Goal: Task Accomplishment & Management: Complete application form

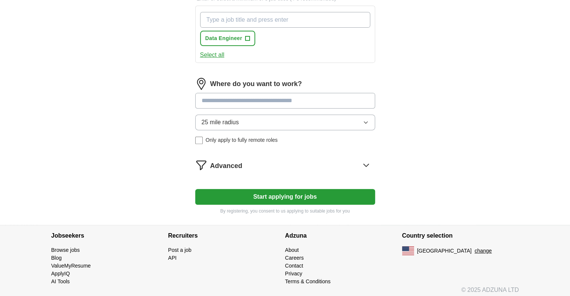
scroll to position [302, 0]
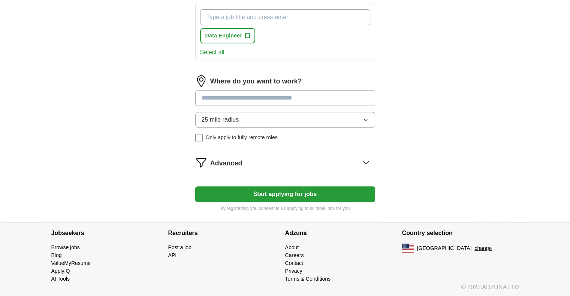
click at [216, 137] on span "Only apply to fully remote roles" at bounding box center [242, 138] width 72 height 8
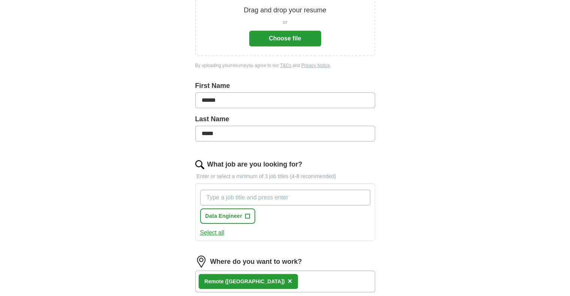
scroll to position [78, 0]
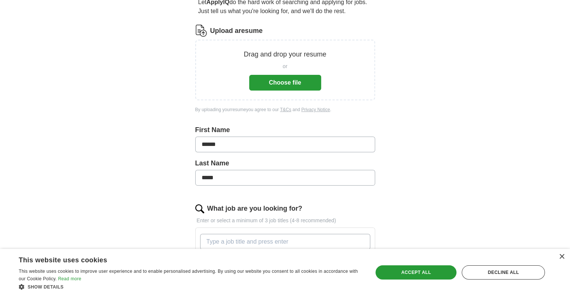
click at [269, 85] on button "Choose file" at bounding box center [285, 83] width 72 height 16
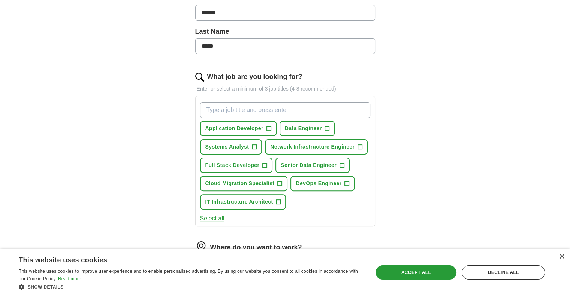
scroll to position [190, 0]
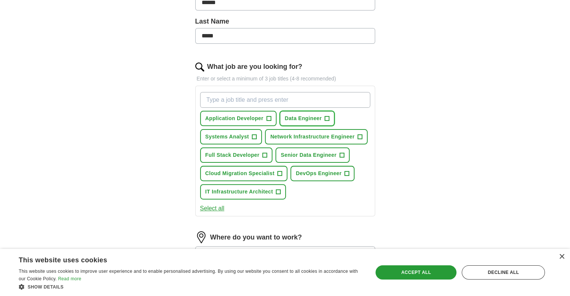
click at [327, 118] on span "+" at bounding box center [327, 119] width 4 height 6
click at [259, 155] on button "Full Stack Developer +" at bounding box center [236, 155] width 73 height 15
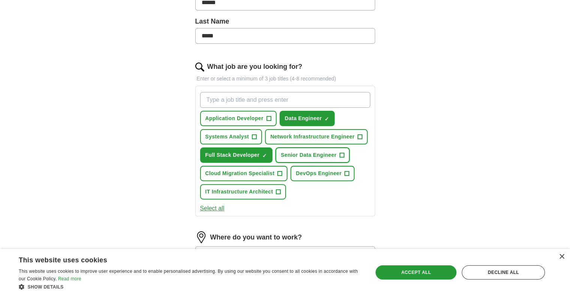
click at [315, 154] on span "Senior Data Engineer" at bounding box center [308, 155] width 56 height 8
click at [245, 99] on input "What job are you looking for?" at bounding box center [285, 100] width 170 height 16
type input "security engineer"
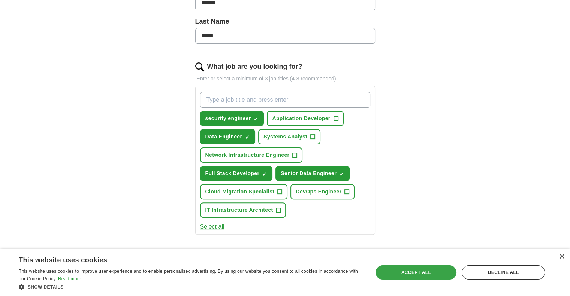
click at [415, 273] on div "Accept all" at bounding box center [415, 272] width 81 height 14
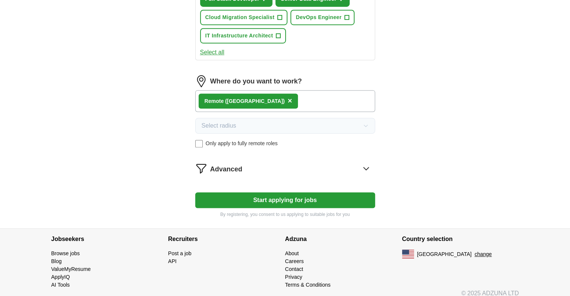
scroll to position [369, 0]
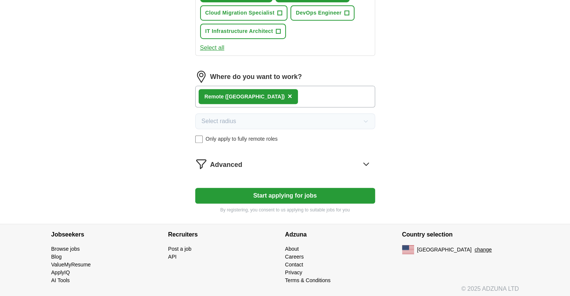
click at [339, 161] on div "Advanced" at bounding box center [292, 164] width 165 height 12
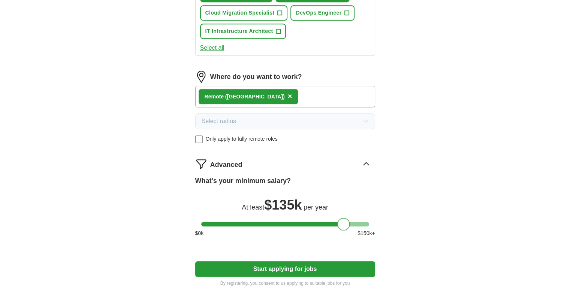
drag, startPoint x: 208, startPoint y: 225, endPoint x: 344, endPoint y: 222, distance: 136.3
click at [344, 222] on div at bounding box center [343, 224] width 13 height 13
click at [329, 240] on div "What's your minimum salary? At least $ 135k per year $ 0 k $ 150 k+" at bounding box center [285, 209] width 180 height 67
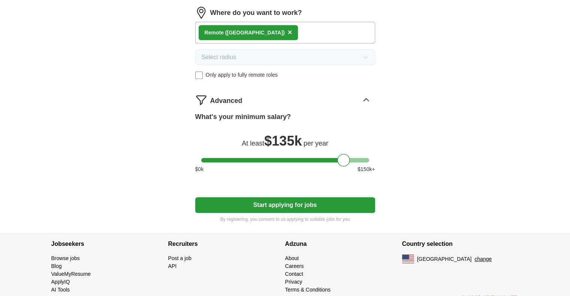
scroll to position [405, 0]
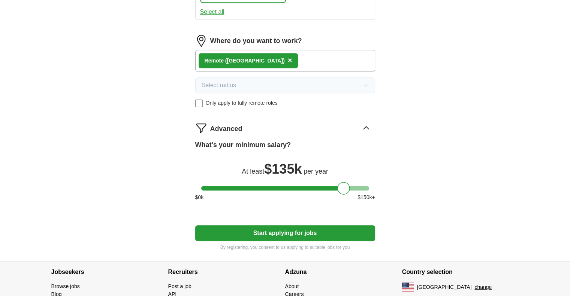
click at [317, 231] on button "Start applying for jobs" at bounding box center [285, 233] width 180 height 16
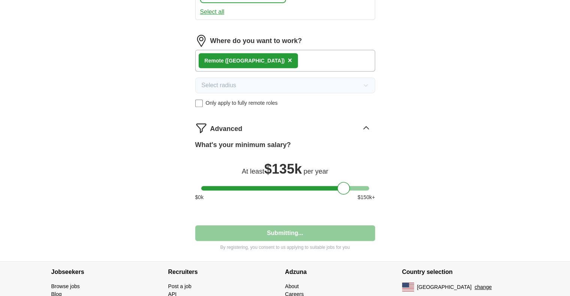
select select "**"
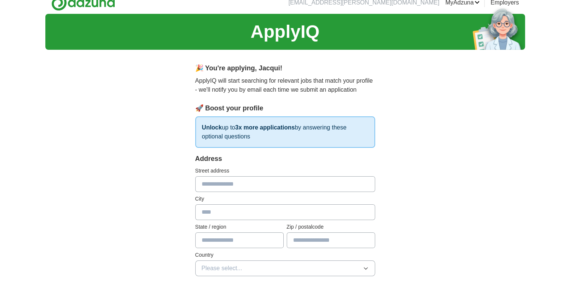
scroll to position [0, 0]
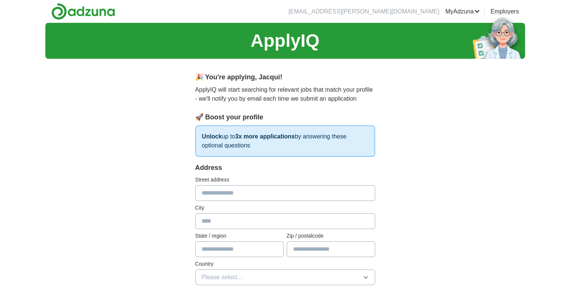
click at [282, 195] on input "text" at bounding box center [285, 193] width 180 height 16
type input "**********"
type input "*********"
type input "**"
type input "*****"
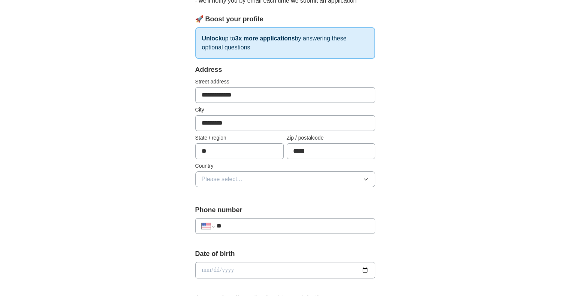
scroll to position [112, 0]
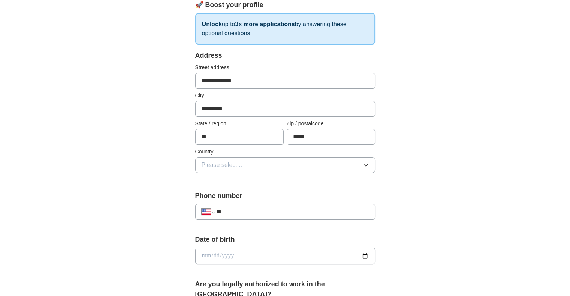
click at [273, 169] on button "Please select..." at bounding box center [285, 165] width 180 height 16
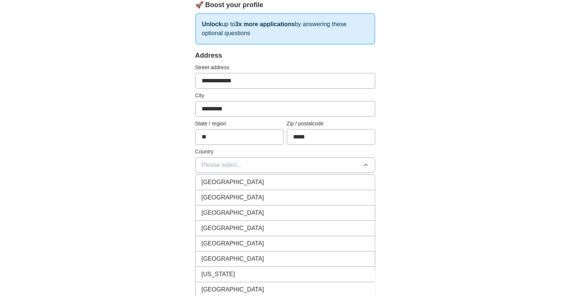
click at [257, 197] on div "[GEOGRAPHIC_DATA]" at bounding box center [284, 197] width 167 height 9
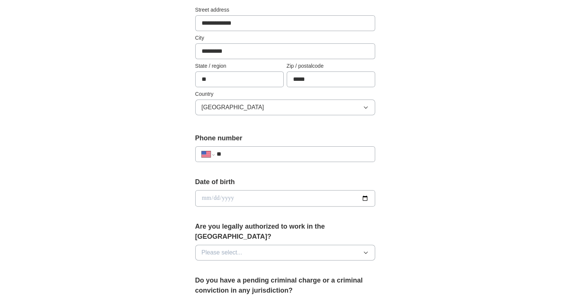
scroll to position [187, 0]
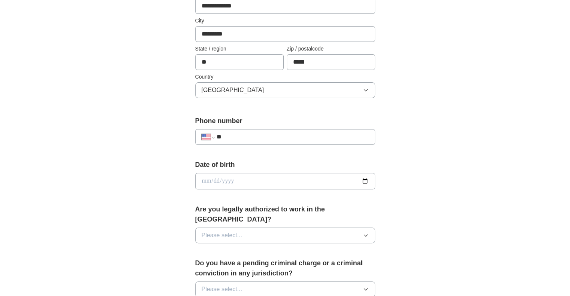
click at [247, 135] on input "**" at bounding box center [292, 137] width 152 height 9
type input "**********"
click at [241, 178] on input "date" at bounding box center [285, 181] width 180 height 16
type input "**********"
click at [256, 228] on button "Please select..." at bounding box center [285, 236] width 180 height 16
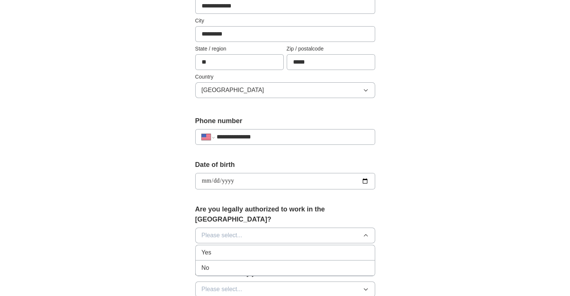
click at [240, 248] on div "Yes" at bounding box center [284, 252] width 167 height 9
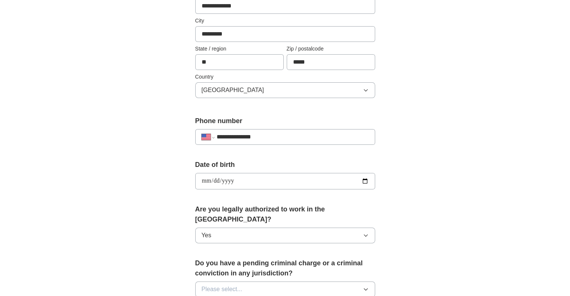
scroll to position [225, 0]
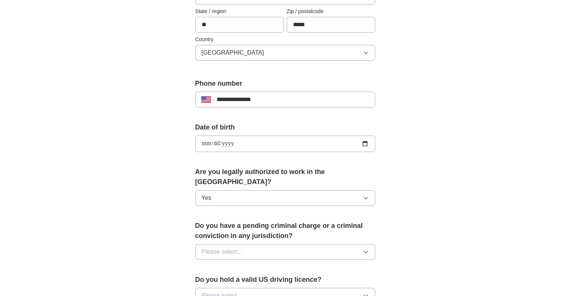
click at [225, 248] on div "Do you have a pending criminal charge or a criminal conviction in any jurisdict…" at bounding box center [285, 243] width 180 height 45
click at [228, 248] on span "Please select..." at bounding box center [221, 252] width 41 height 9
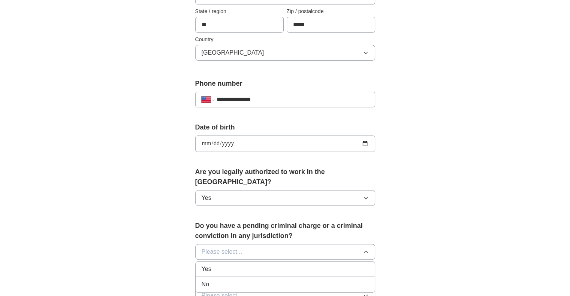
click at [219, 280] on div "No" at bounding box center [284, 284] width 167 height 9
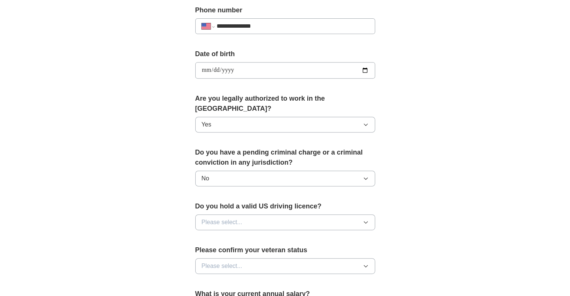
scroll to position [300, 0]
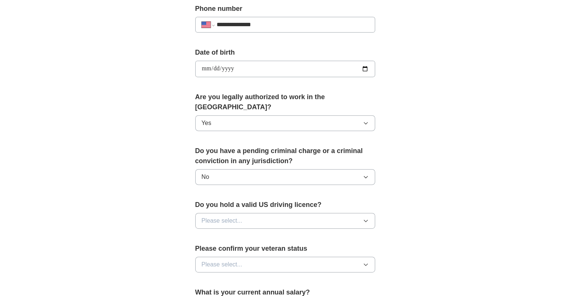
click at [234, 216] on span "Please select..." at bounding box center [221, 220] width 41 height 9
click at [230, 231] on li "Yes" at bounding box center [284, 238] width 179 height 15
click at [224, 260] on span "Please select..." at bounding box center [221, 264] width 41 height 9
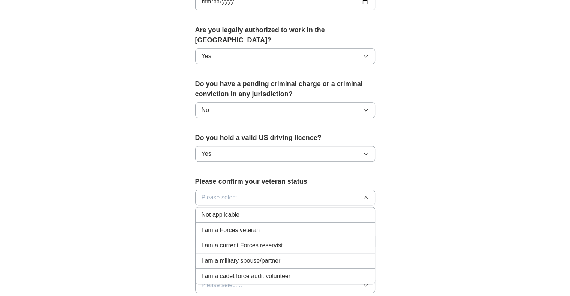
scroll to position [412, 0]
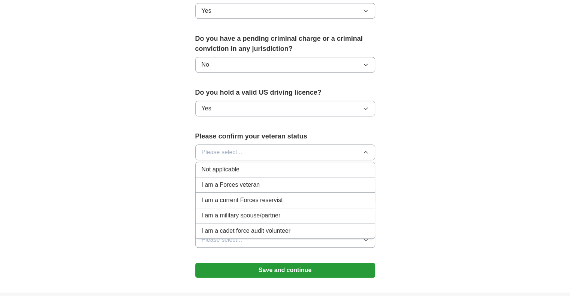
click at [259, 165] on div "Not applicable" at bounding box center [284, 169] width 167 height 9
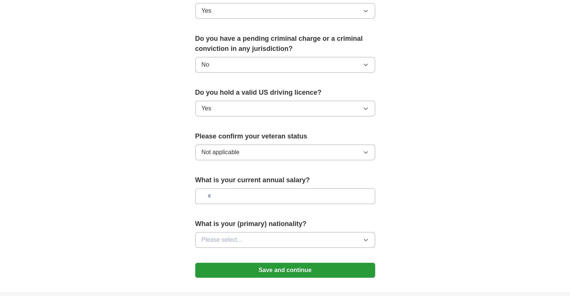
click at [256, 188] on input "text" at bounding box center [285, 196] width 180 height 16
click at [246, 232] on button "Please select..." at bounding box center [285, 240] width 180 height 16
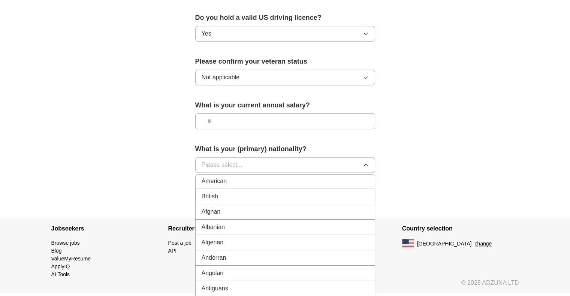
scroll to position [0, 0]
click at [229, 178] on div "American" at bounding box center [284, 182] width 167 height 9
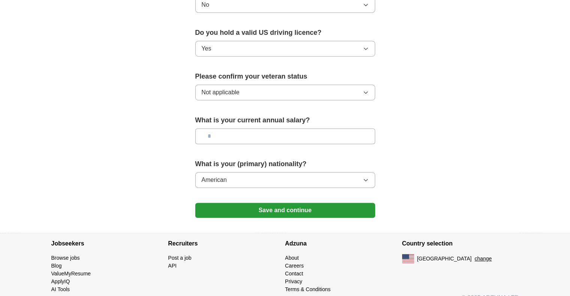
click at [256, 203] on button "Save and continue" at bounding box center [285, 210] width 180 height 15
